Goal: Task Accomplishment & Management: Complete application form

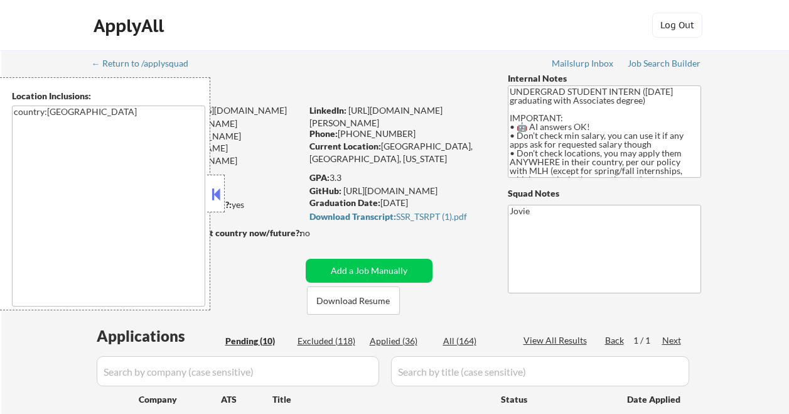
select select ""pending""
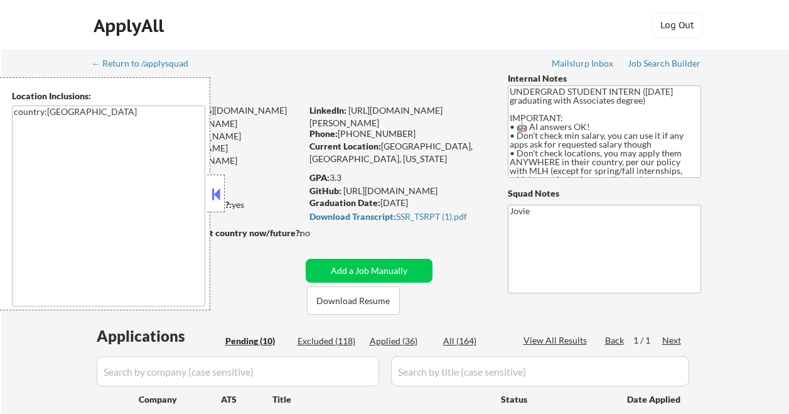
select select ""pending""
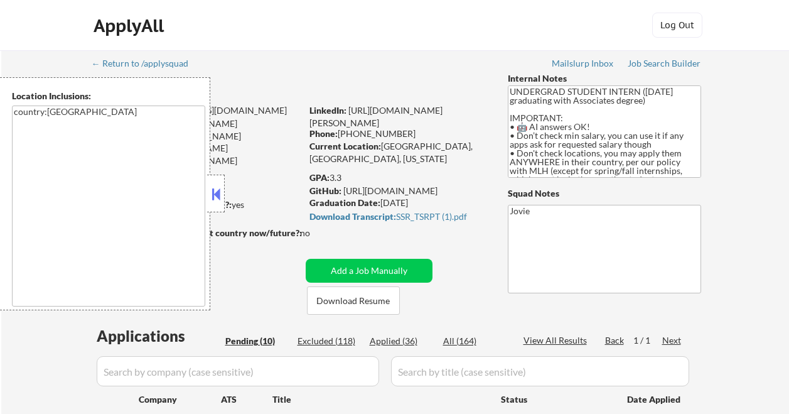
scroll to position [1129, 0]
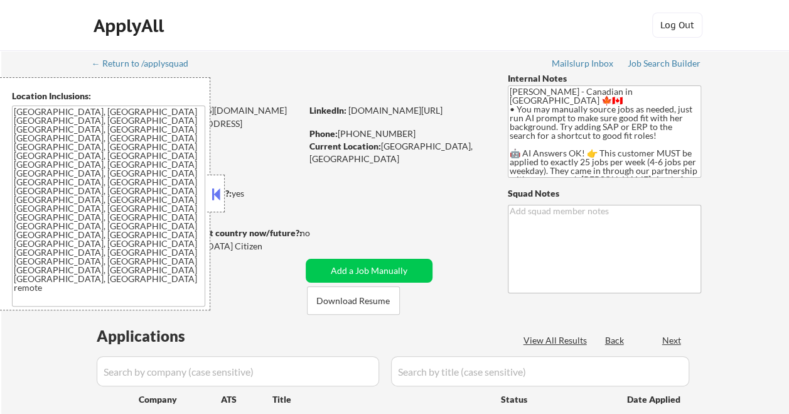
select select ""pending""
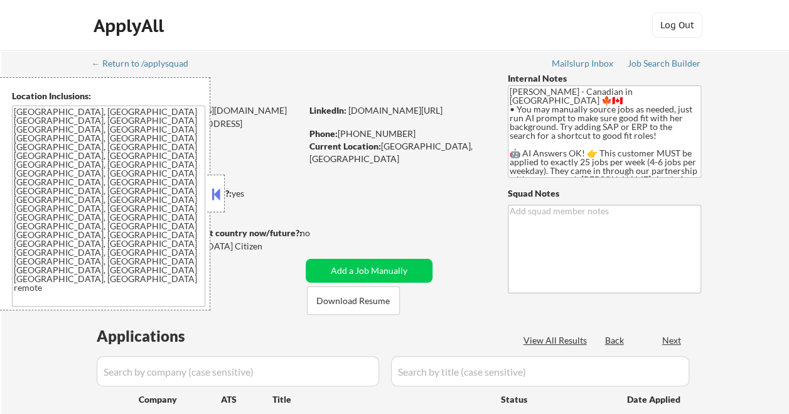
select select ""pending""
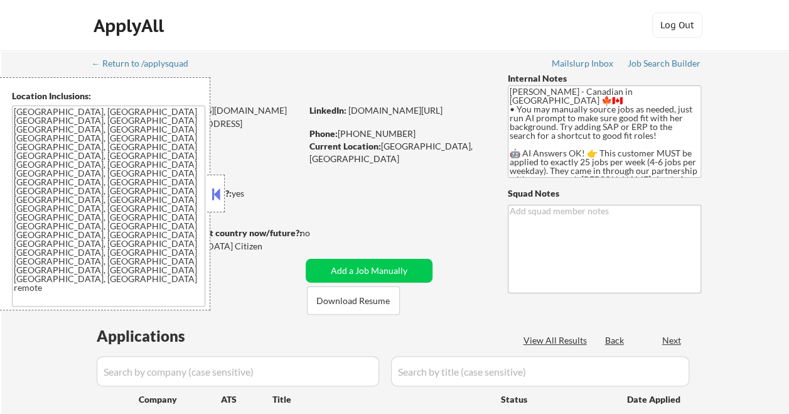
select select ""pending""
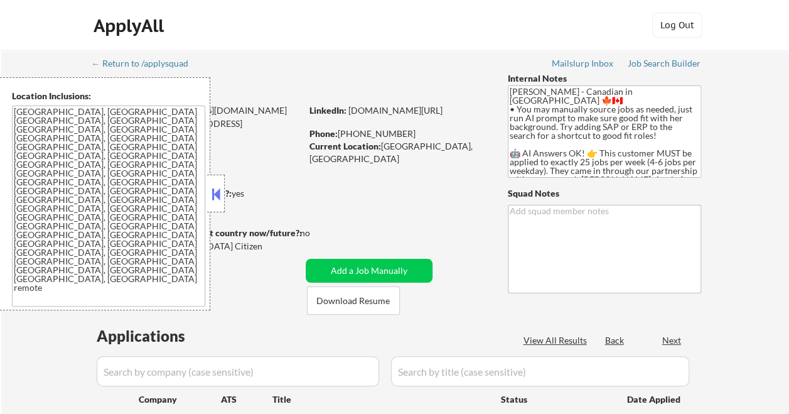
select select ""pending""
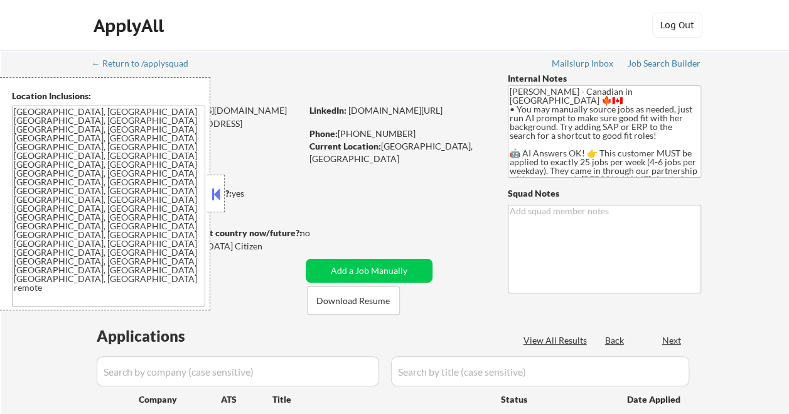
select select ""pending""
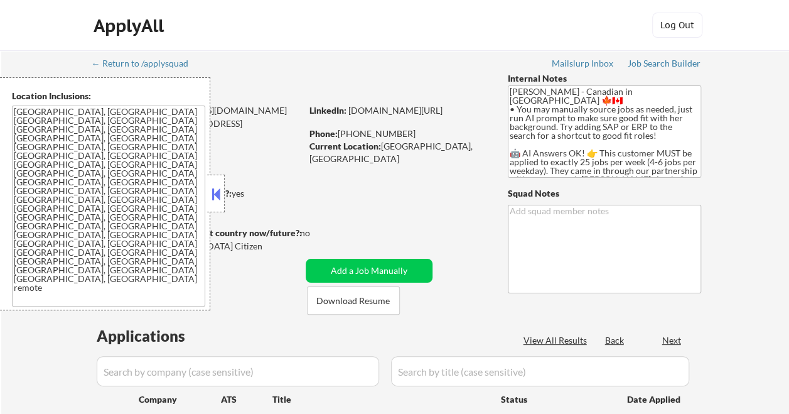
select select ""pending""
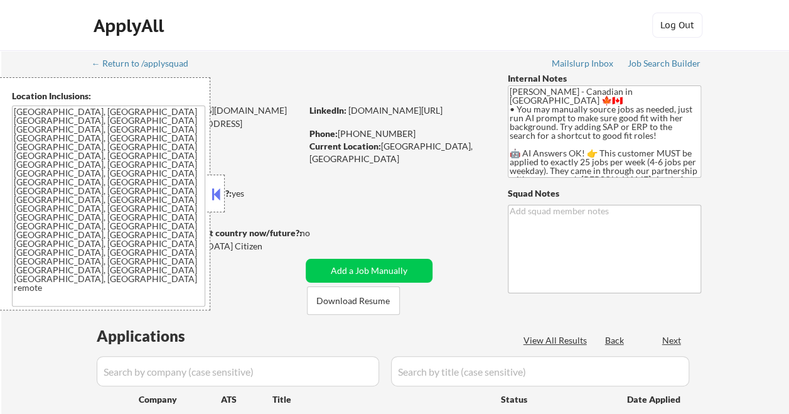
select select ""pending""
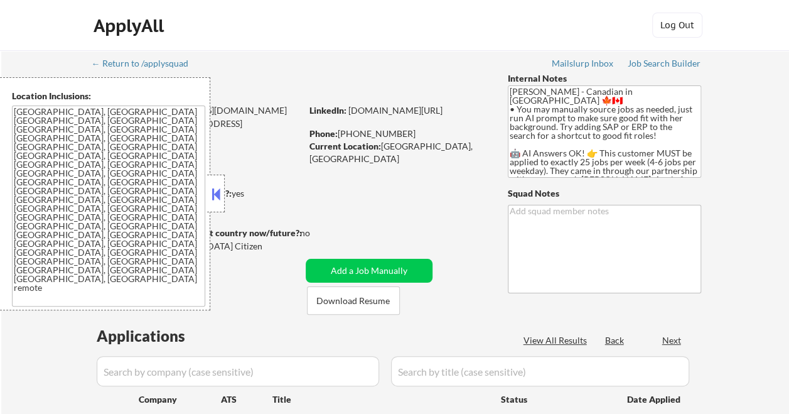
select select ""pending""
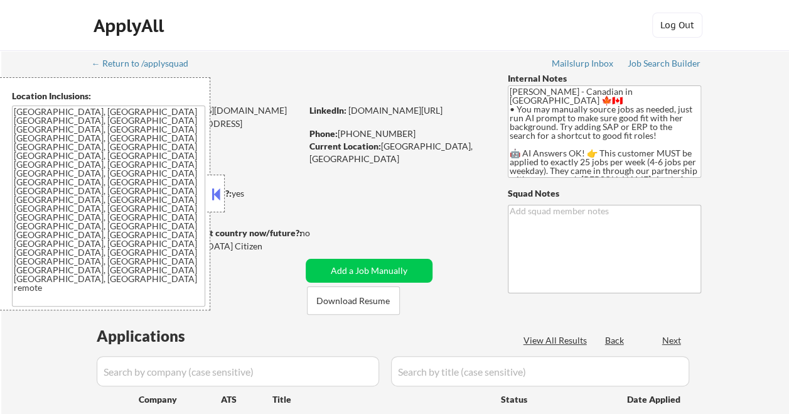
select select ""pending""
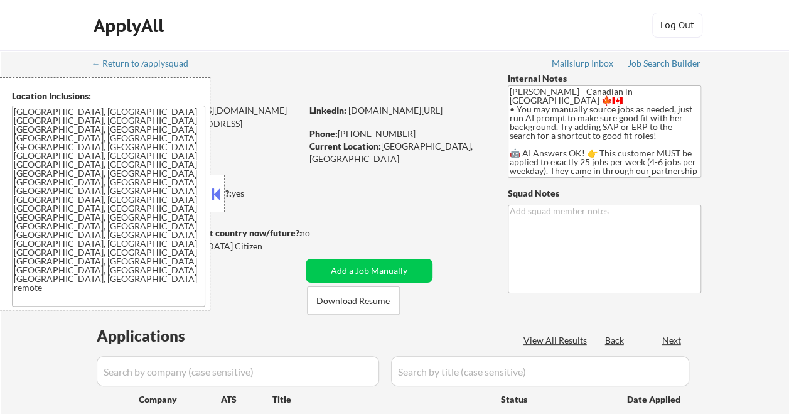
select select ""pending""
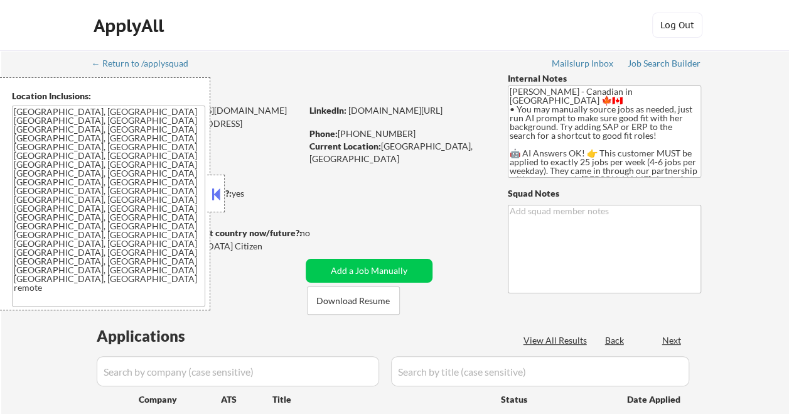
select select ""pending""
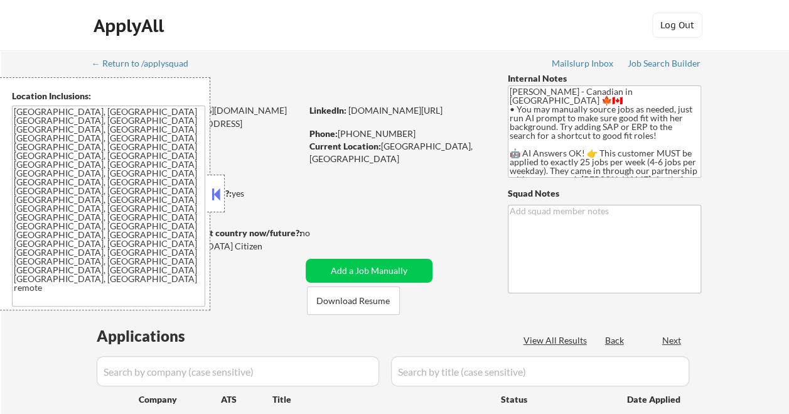
select select ""pending""
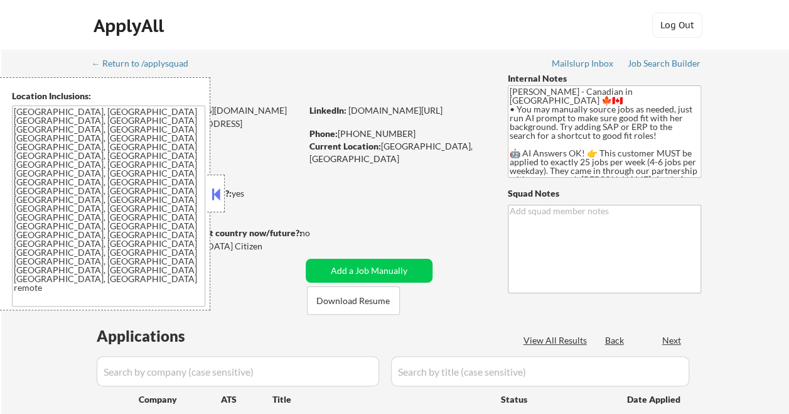
select select ""pending""
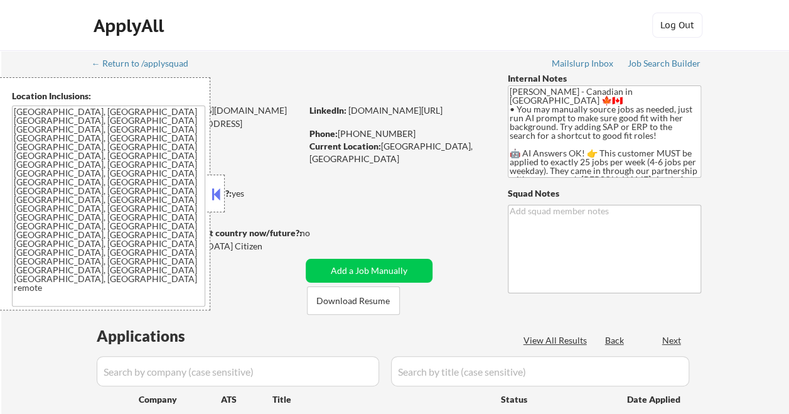
select select ""pending""
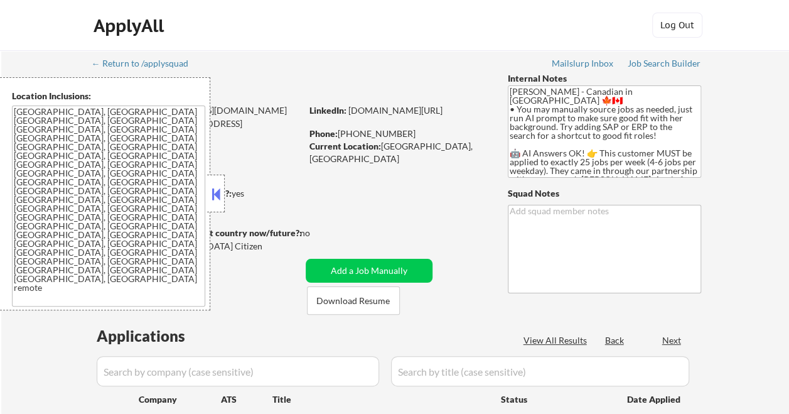
select select ""pending""
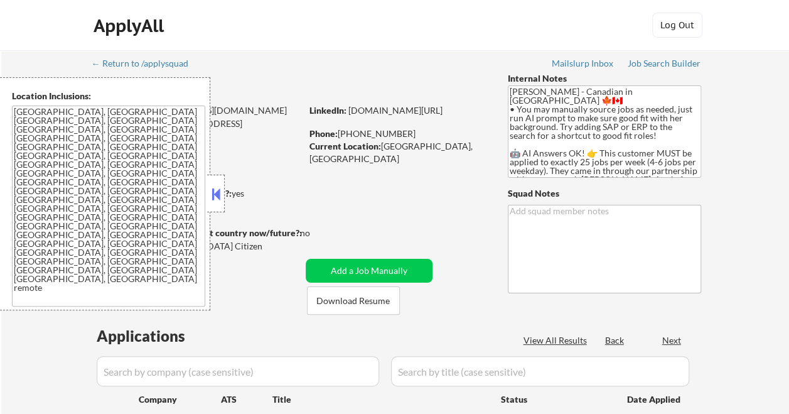
select select ""pending""
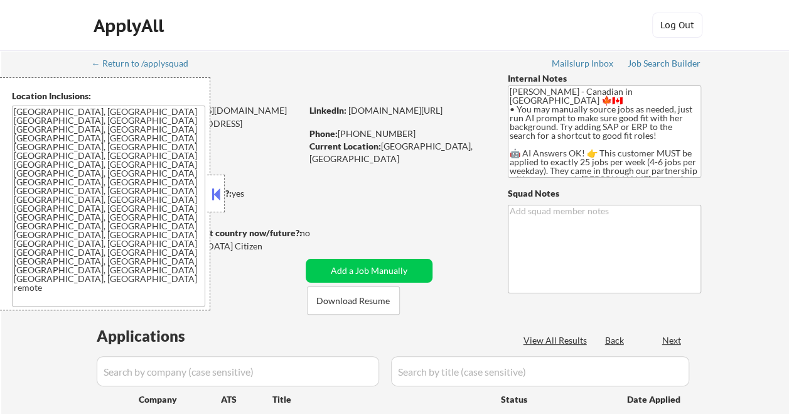
select select ""pending""
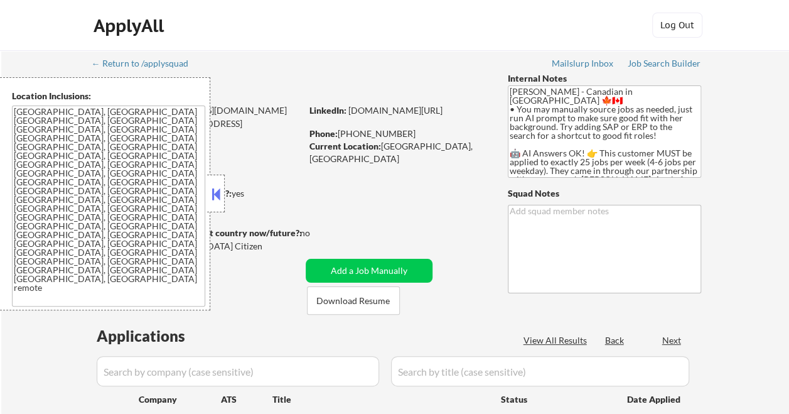
select select ""pending""
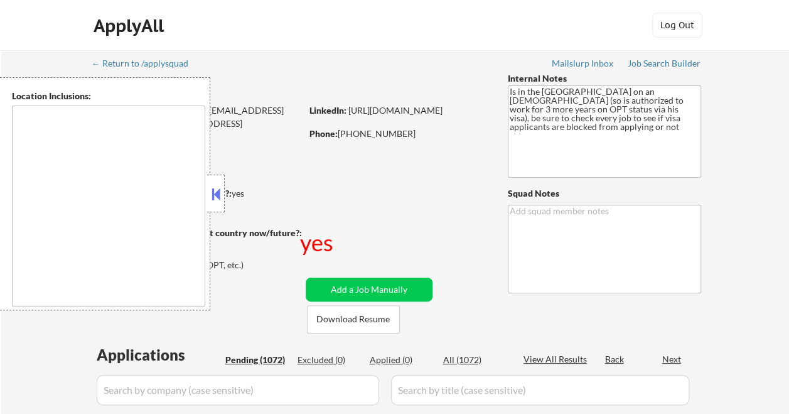
select select ""pending""
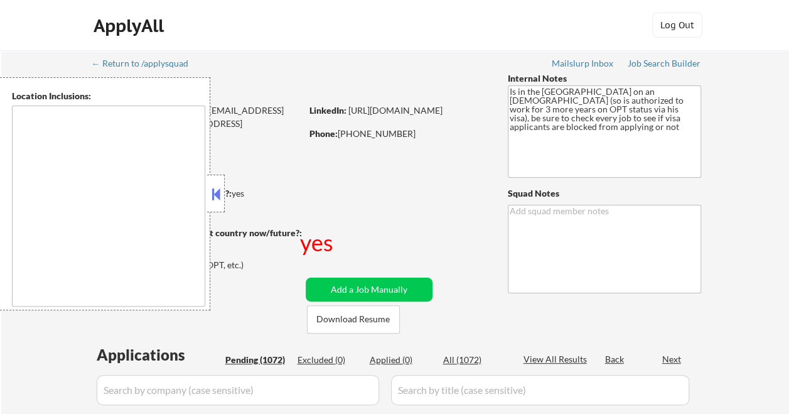
select select ""pending""
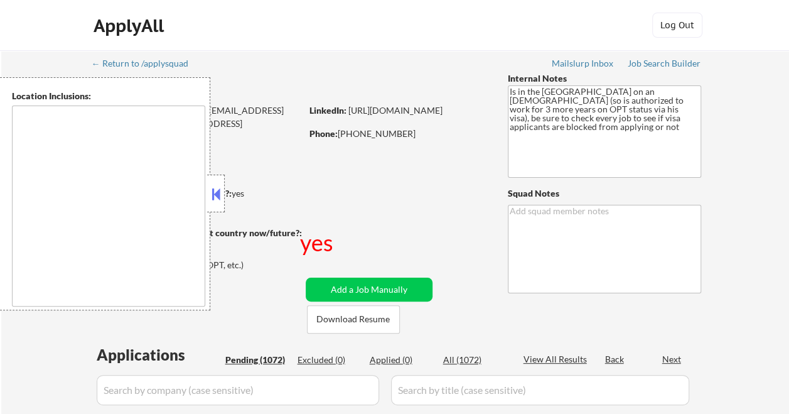
select select ""pending""
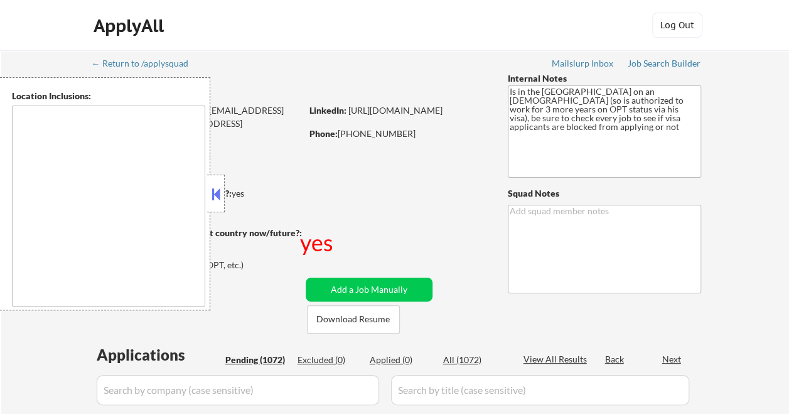
select select ""pending""
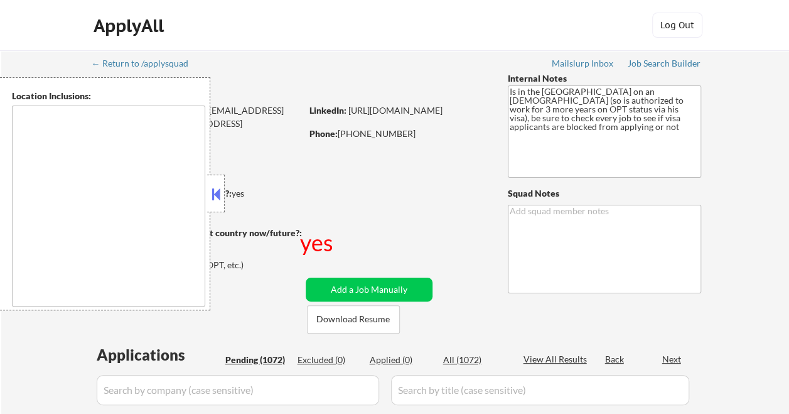
select select ""pending""
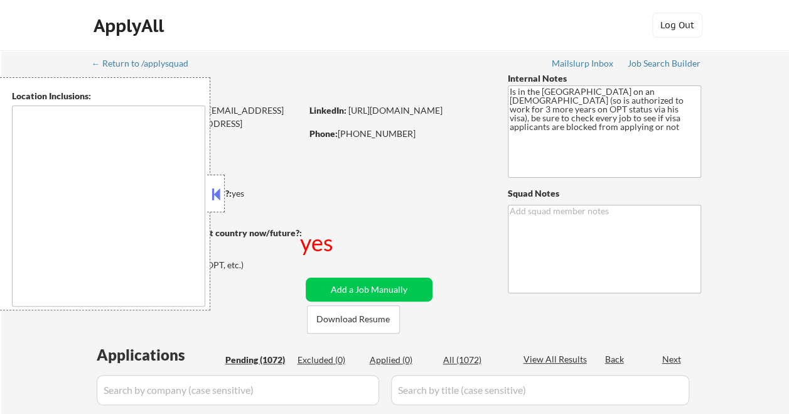
select select ""pending""
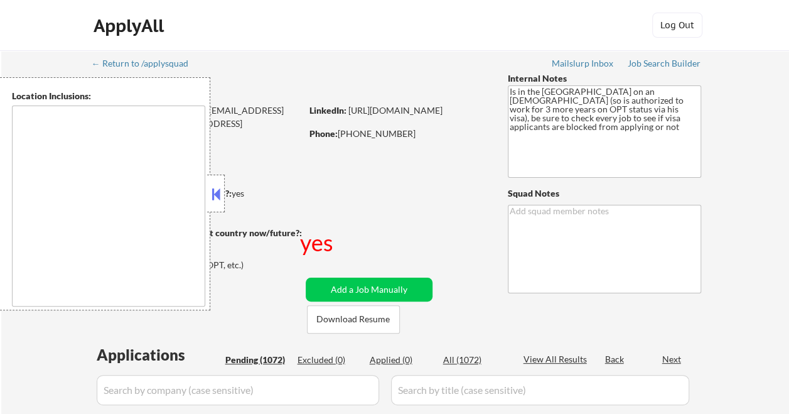
select select ""pending""
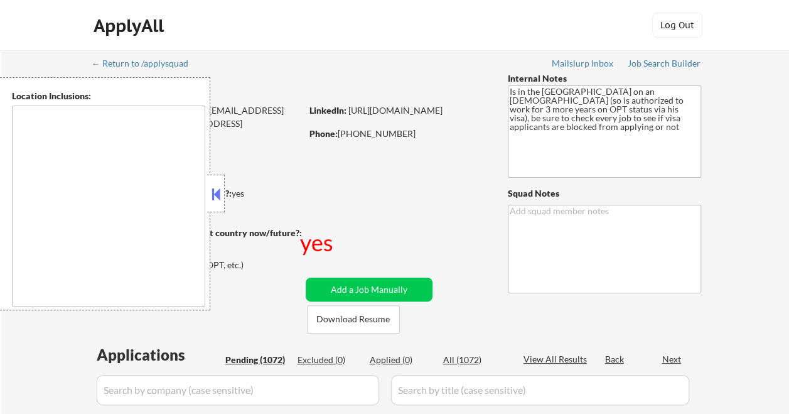
select select ""pending""
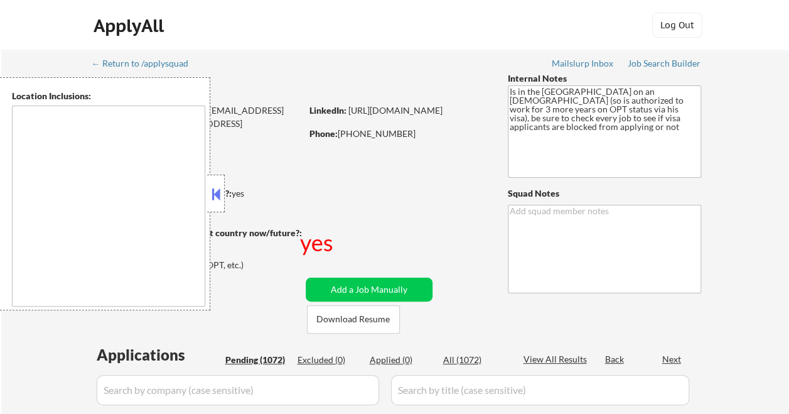
select select ""pending""
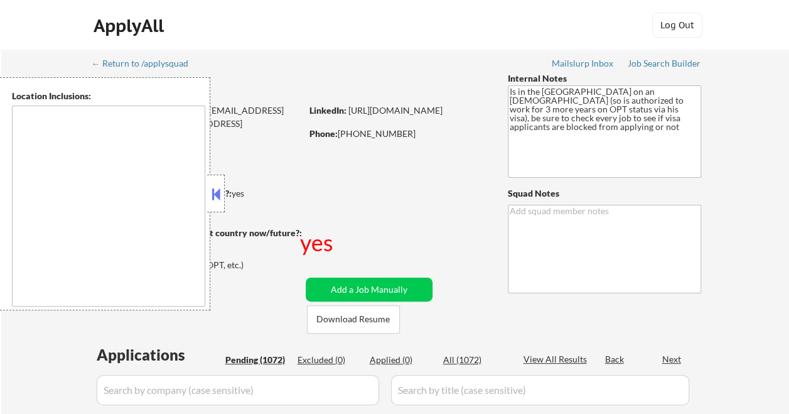
select select ""pending""
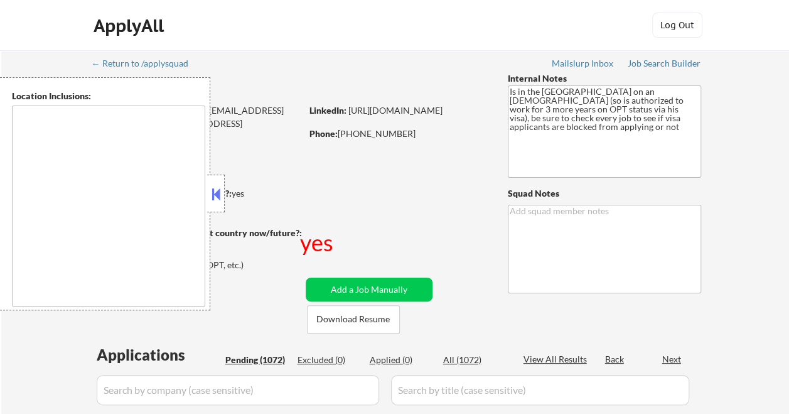
select select ""pending""
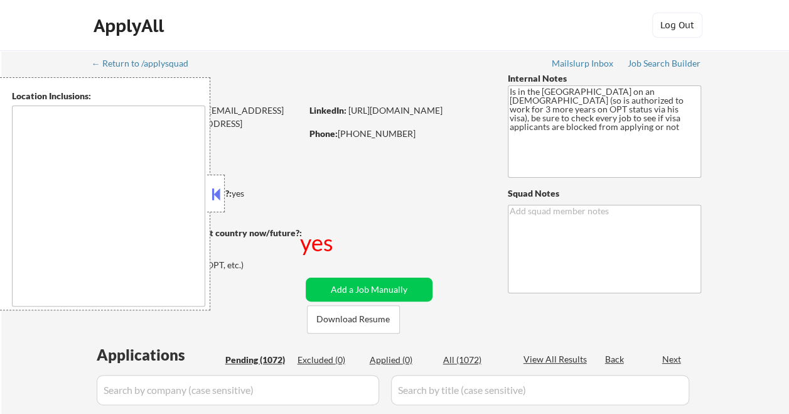
select select ""pending""
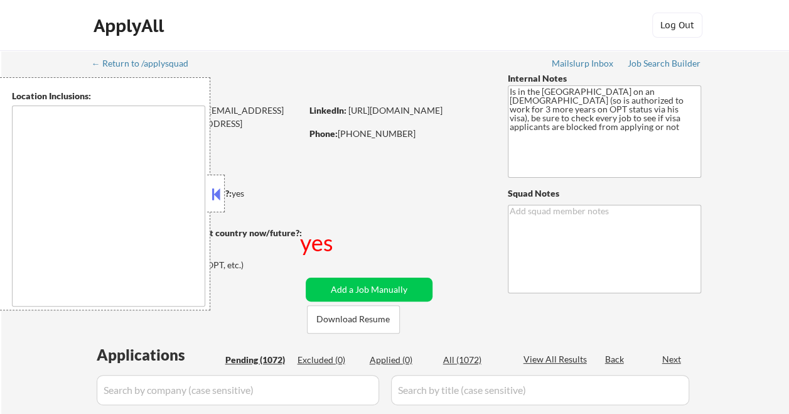
select select ""pending""
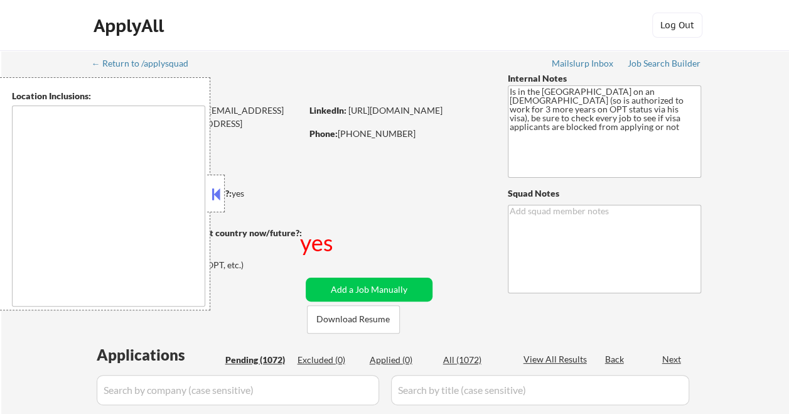
select select ""pending""
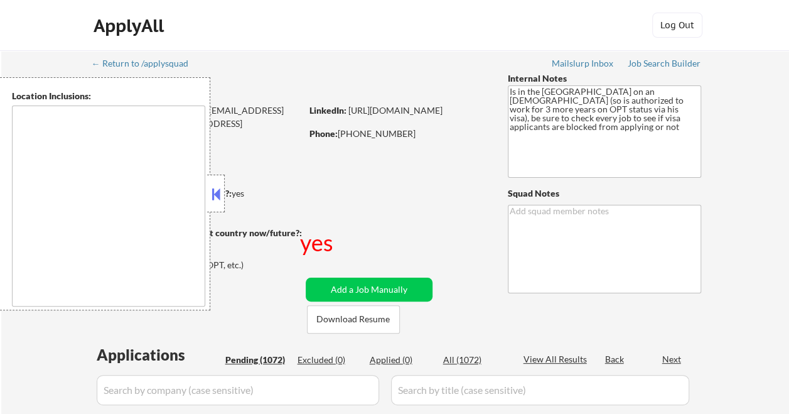
select select ""pending""
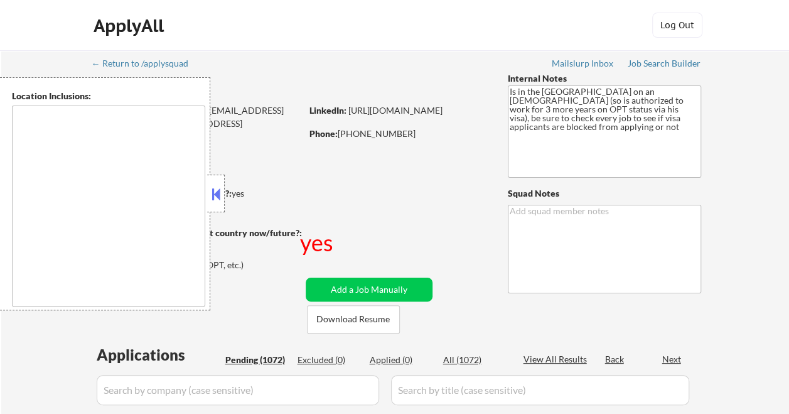
select select ""pending""
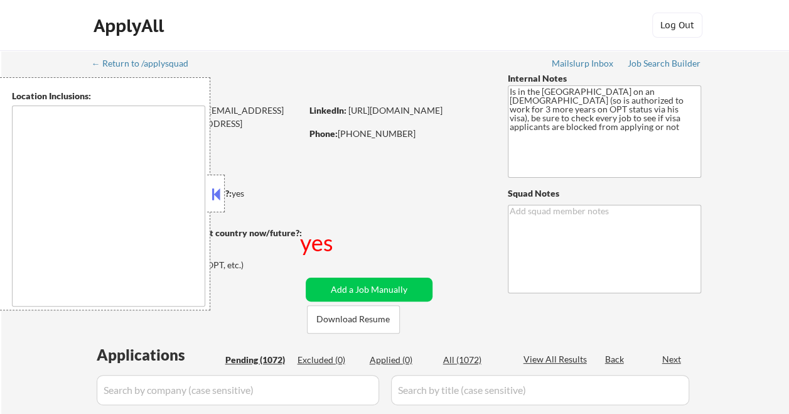
select select ""pending""
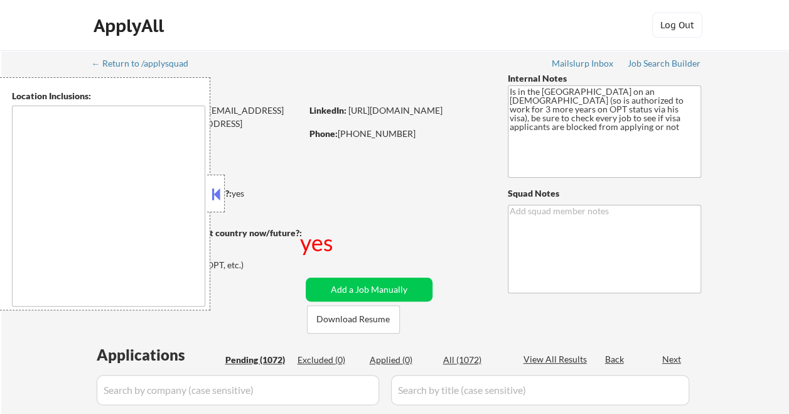
select select ""pending""
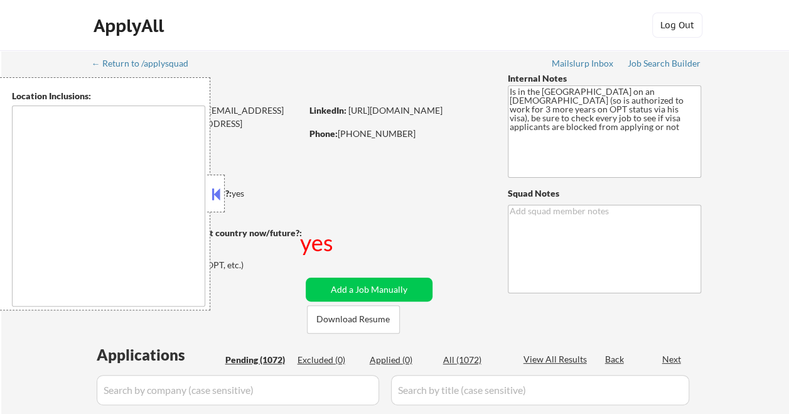
select select ""pending""
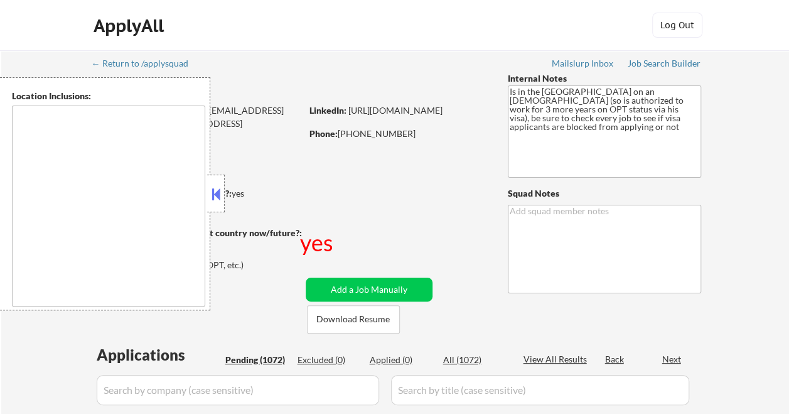
select select ""pending""
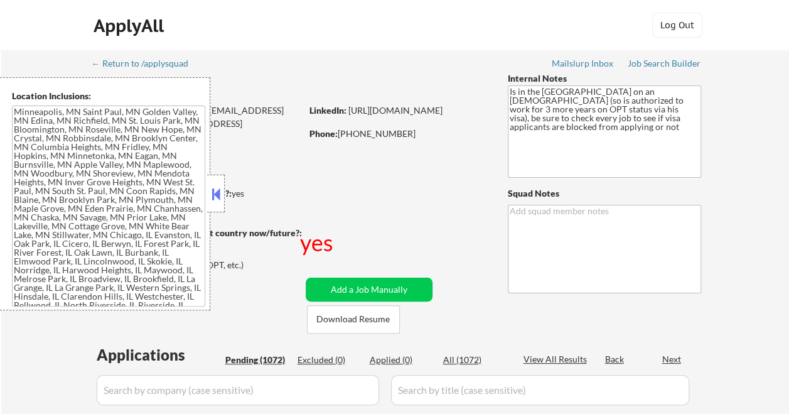
type textarea "Minneapolis, MN Saint Paul, MN Golden Valley, MN Edina, MN Richfield, MN St. Lo…"
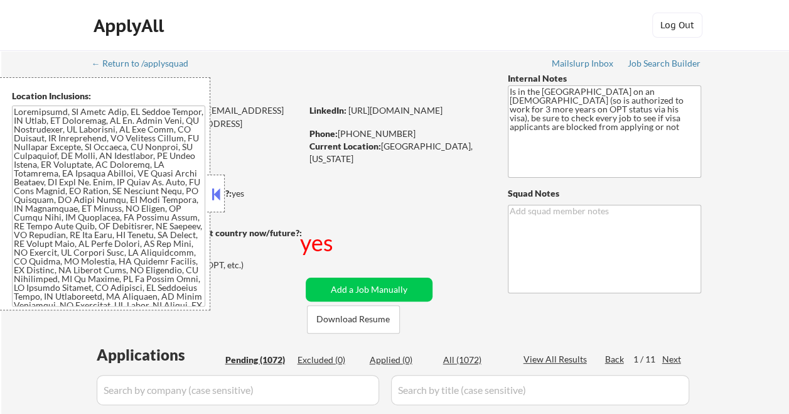
click at [224, 185] on div at bounding box center [216, 194] width 18 height 38
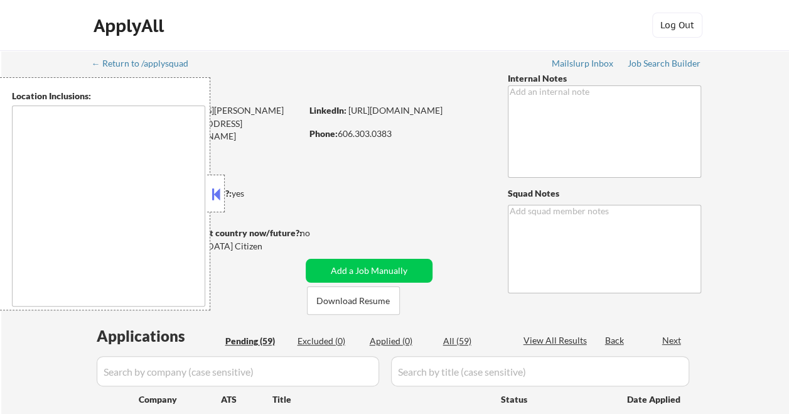
type textarea "Long Beach, NY New York, NY Jersey City, NJ Hoboken, NJ Weehawken, NJ Union Cit…"
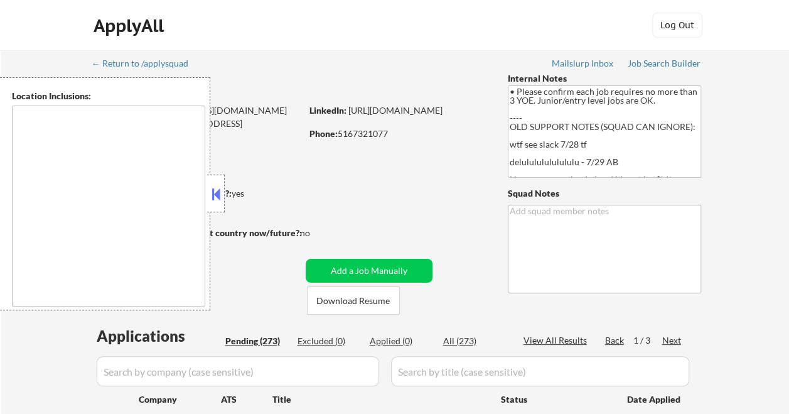
type textarea "[US_STATE], [GEOGRAPHIC_DATA] [GEOGRAPHIC_DATA], [GEOGRAPHIC_DATA] [GEOGRAPHIC_…"
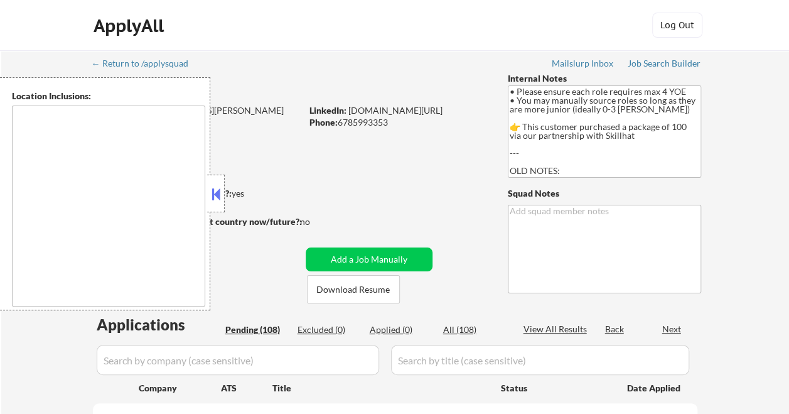
type textarea "[GEOGRAPHIC_DATA], [GEOGRAPHIC_DATA] [GEOGRAPHIC_DATA], [GEOGRAPHIC_DATA] [GEOG…"
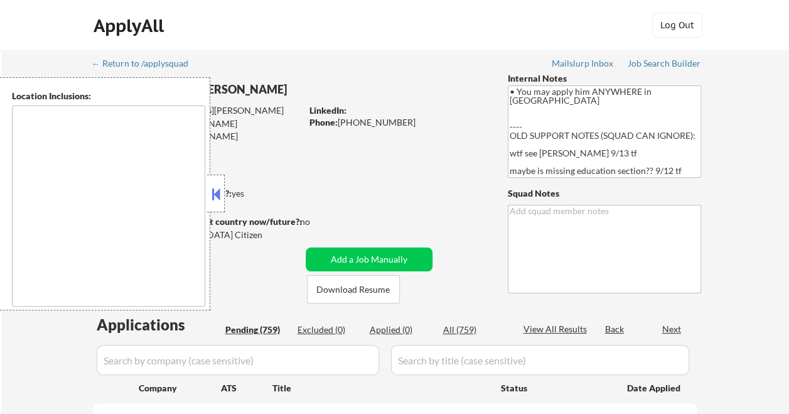
type textarea "country:[GEOGRAPHIC_DATA]"
